Goal: Information Seeking & Learning: Understand process/instructions

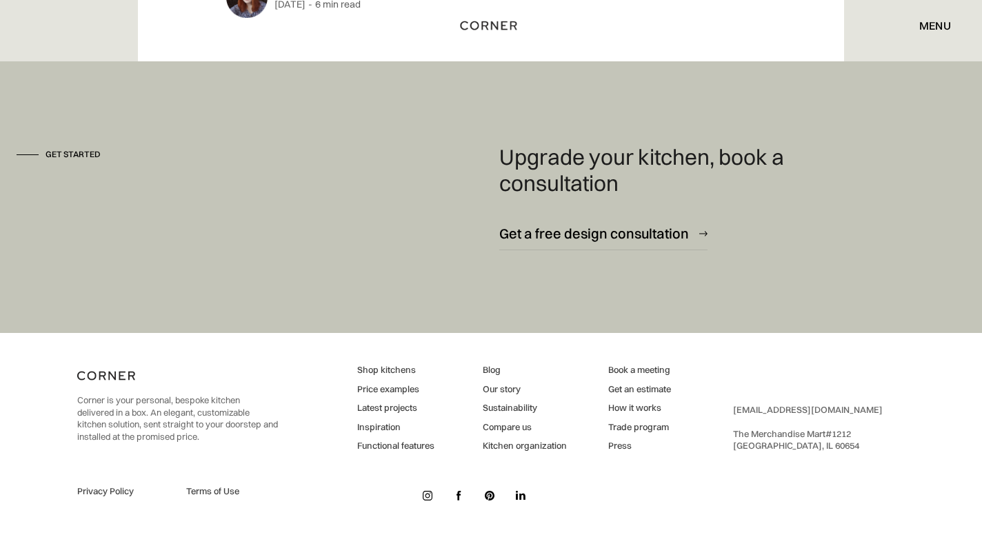
scroll to position [7241, 0]
click at [410, 391] on link "Price examples" at bounding box center [395, 389] width 77 height 12
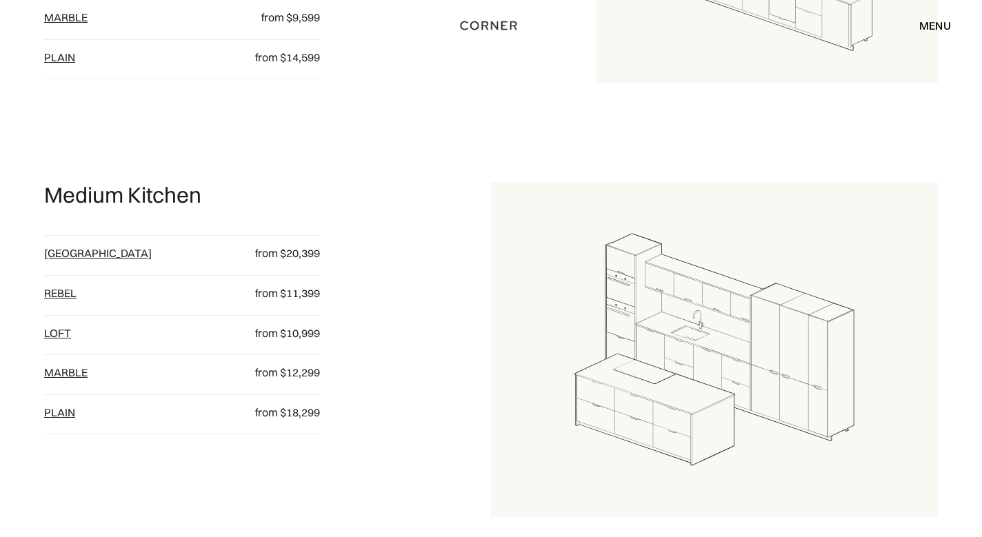
scroll to position [962, 0]
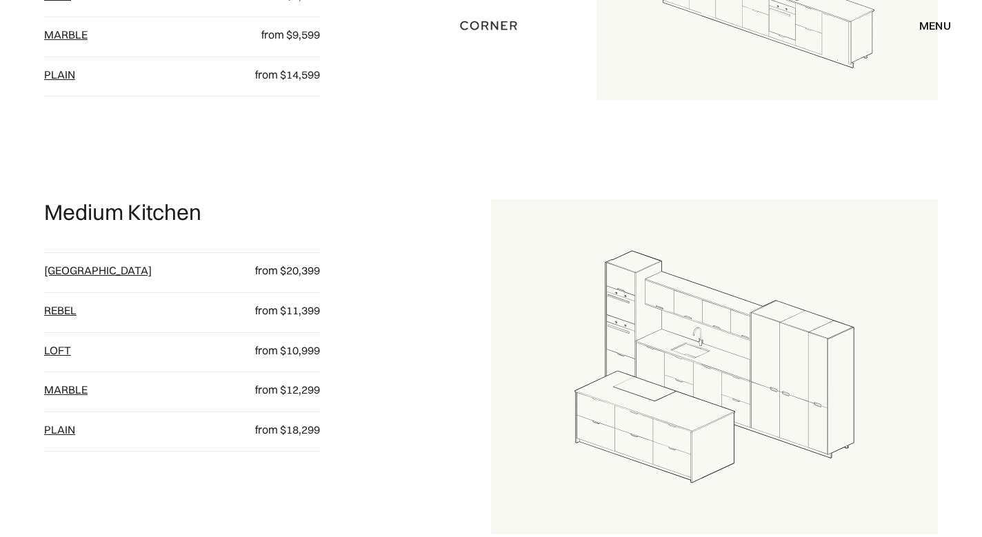
click at [72, 386] on link "Marble" at bounding box center [65, 390] width 43 height 14
click at [54, 308] on link "Rebel" at bounding box center [60, 310] width 32 height 14
click at [57, 265] on link "[GEOGRAPHIC_DATA]" at bounding box center [98, 270] width 108 height 14
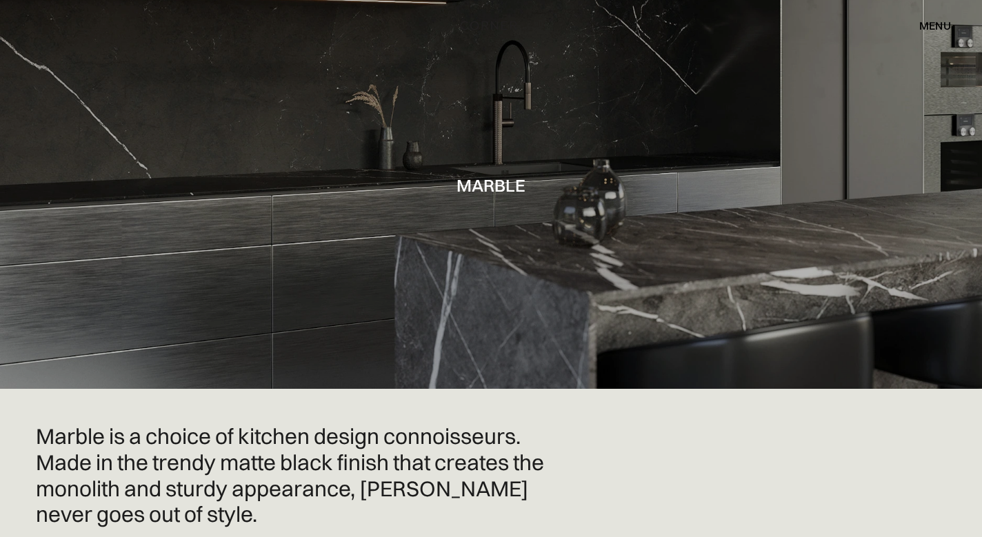
scroll to position [24, 0]
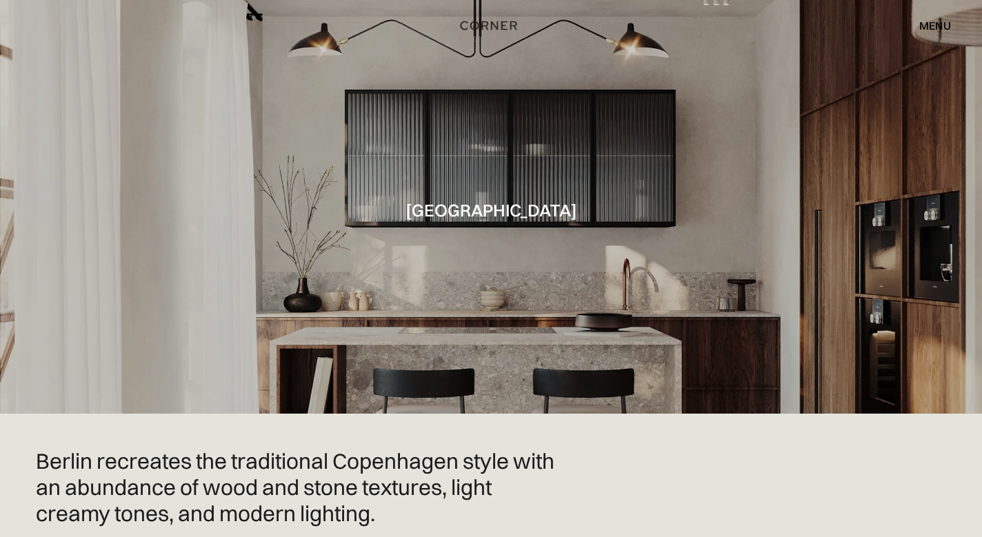
click at [928, 30] on div "menu" at bounding box center [935, 25] width 32 height 11
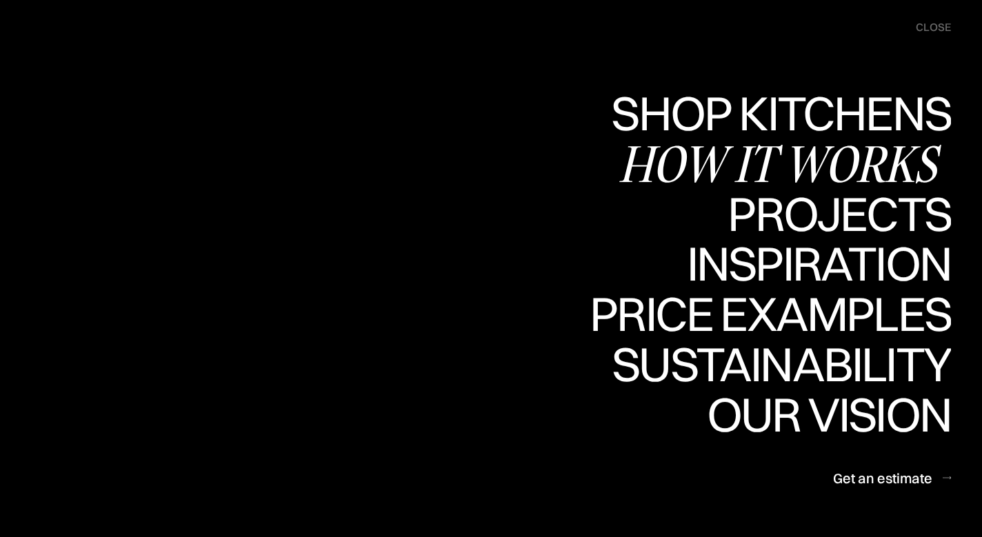
click at [894, 152] on div "How it works" at bounding box center [785, 163] width 332 height 48
